Goal: Obtain resource: Download file/media

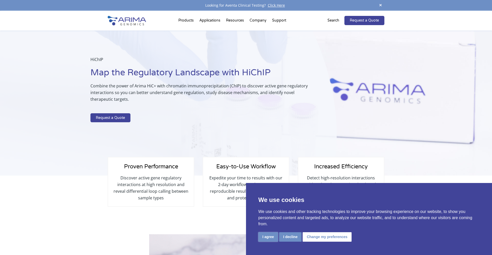
click at [266, 239] on button "I agree" at bounding box center [268, 236] width 20 height 9
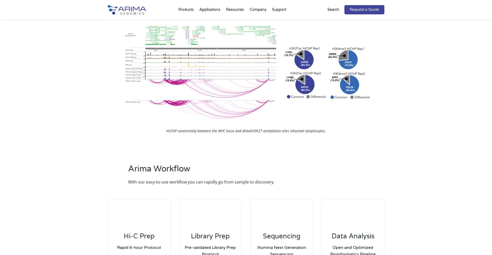
scroll to position [637, 0]
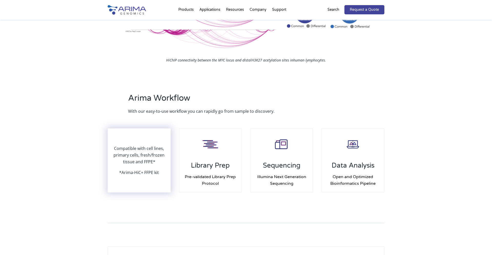
click at [150, 180] on div "Compatible with cell lines, primary cells, fresh/frozen tissue and FFPE* *Arima…" at bounding box center [139, 160] width 62 height 63
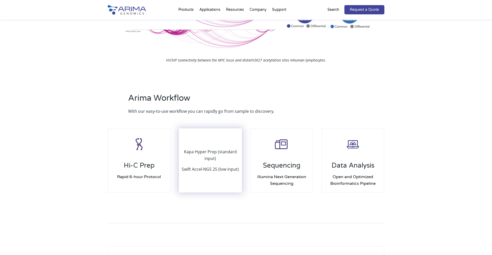
click at [215, 171] on p "Swift Accel-NGS 2S (low input)" at bounding box center [210, 169] width 57 height 7
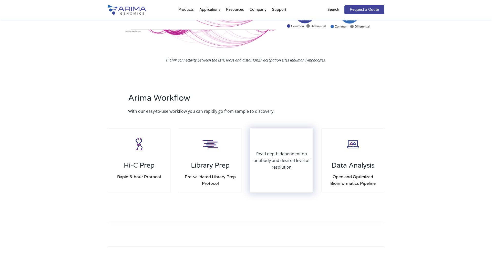
click at [290, 170] on p "Read depth dependent on antibody and desired level of resolution" at bounding box center [282, 160] width 62 height 20
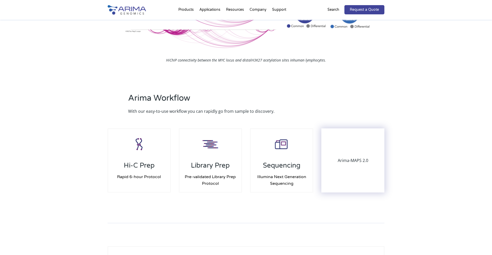
click at [342, 170] on div "Arima-MAPS 2.0" at bounding box center [353, 160] width 62 height 63
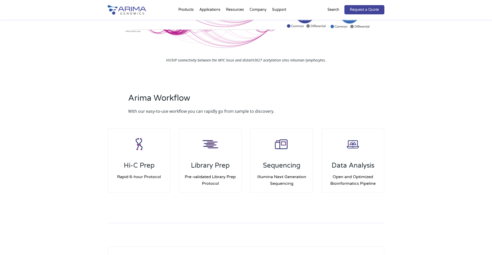
click at [463, 177] on div "Arima Workflow With our easy-to-use workflow you can rapidly go from sample to …" at bounding box center [246, 145] width 492 height 150
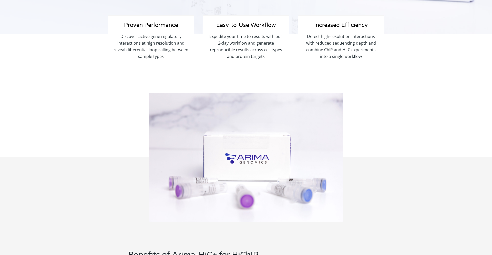
scroll to position [0, 0]
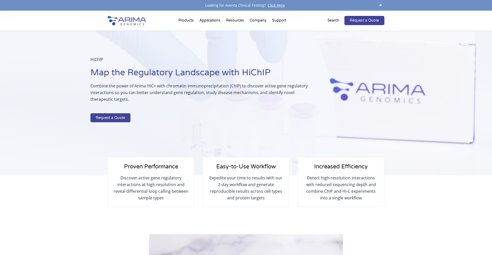
click at [256, 183] on p "Expedite your time to results with our 2-day workflow and generate reproducible…" at bounding box center [245, 188] width 75 height 27
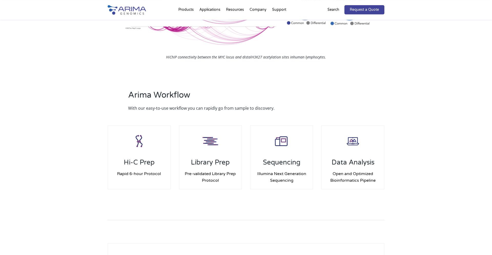
scroll to position [672, 0]
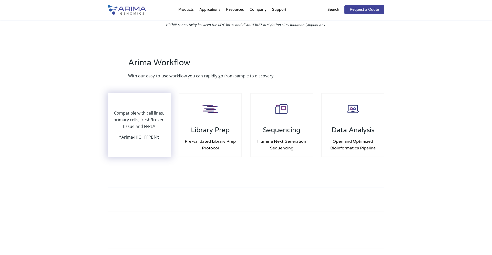
click at [144, 125] on p "Compatible with cell lines, primary cells, fresh/frozen tissue and FFPE*" at bounding box center [139, 122] width 62 height 24
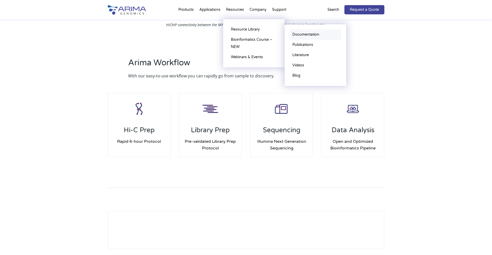
click at [302, 35] on link "Documentation" at bounding box center [315, 34] width 51 height 10
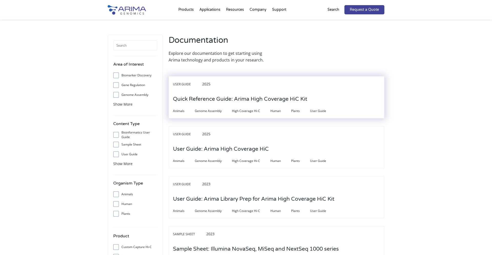
click at [259, 100] on h3 "Quick Reference Guide: Arima High Coverage HiC Kit" at bounding box center [240, 99] width 134 height 16
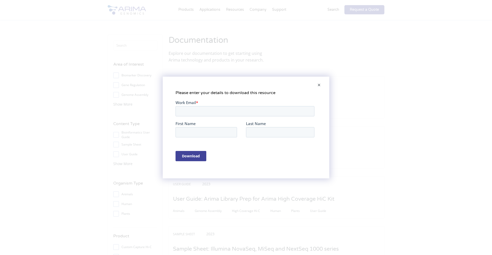
click at [376, 117] on div "Please enter your details to download this resource" at bounding box center [246, 127] width 492 height 255
